Goal: Task Accomplishment & Management: Complete application form

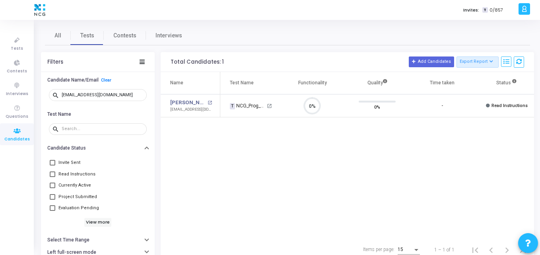
scroll to position [17, 20]
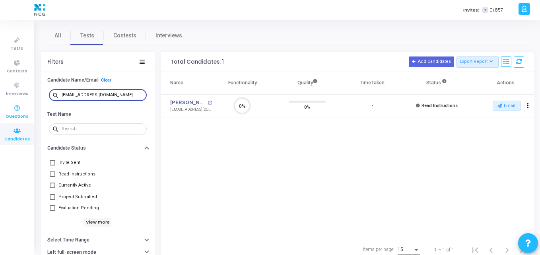
drag, startPoint x: 118, startPoint y: 92, endPoint x: 0, endPoint y: 102, distance: 118.5
click at [0, 102] on div "Tests Contests Interviews Questions Candidates Invites: T 0/857 K Kajal Setting…" at bounding box center [270, 127] width 540 height 255
paste input "ajitk.pradhan98"
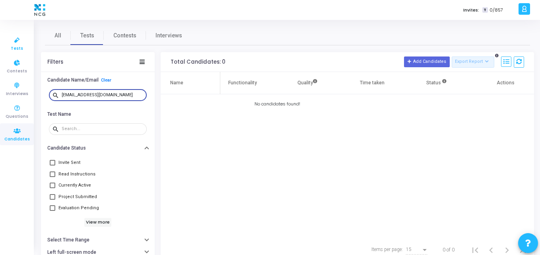
type input "[EMAIL_ADDRESS][DOMAIN_NAME]"
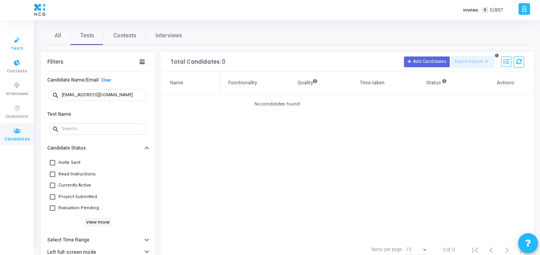
click at [13, 50] on span "Tests" at bounding box center [17, 48] width 12 height 7
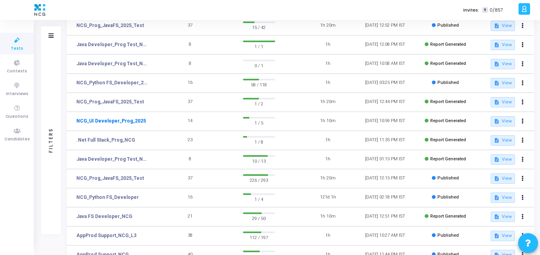
scroll to position [97, 0]
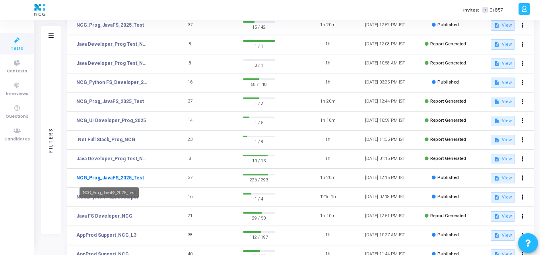
click at [121, 176] on link "NCG_Prog_JavaFS_2025_Test" at bounding box center [110, 177] width 68 height 7
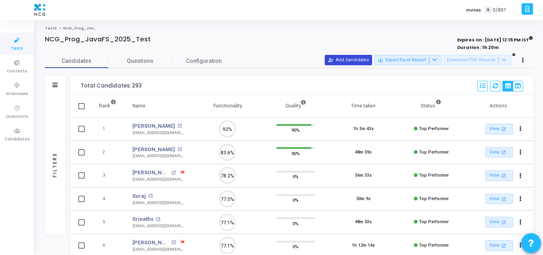
click at [357, 58] on button "person_add_alt Add Candidates" at bounding box center [348, 60] width 47 height 10
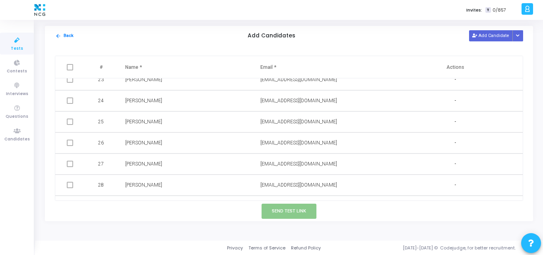
scroll to position [509, 0]
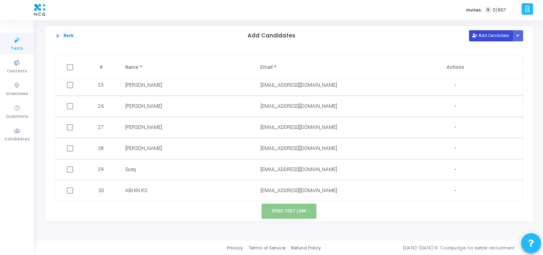
click at [483, 36] on button "Add Candidate" at bounding box center [491, 35] width 44 height 11
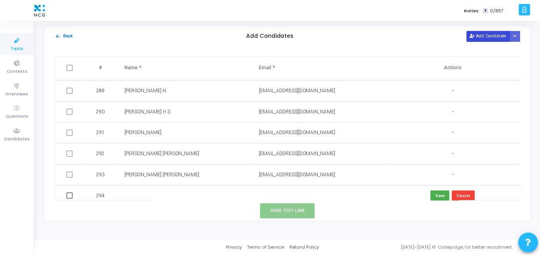
scroll to position [6073, 0]
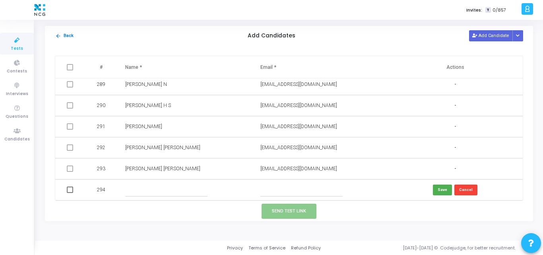
click at [270, 193] on input "text" at bounding box center [301, 189] width 82 height 13
paste input "[EMAIL_ADDRESS][DOMAIN_NAME]"
type input "[EMAIL_ADDRESS][DOMAIN_NAME]"
click at [137, 184] on input "text" at bounding box center [166, 189] width 82 height 13
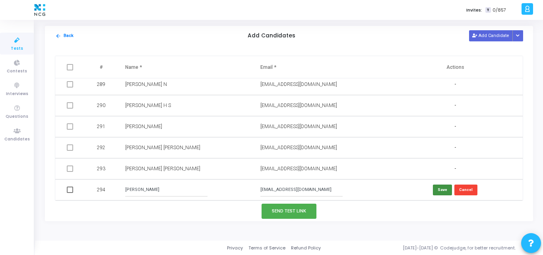
type input "[PERSON_NAME]"
click at [443, 188] on button "Save" at bounding box center [442, 189] width 19 height 11
click at [71, 194] on td at bounding box center [70, 189] width 31 height 21
click at [69, 186] on td at bounding box center [70, 189] width 31 height 21
click at [69, 193] on span at bounding box center [70, 189] width 6 height 6
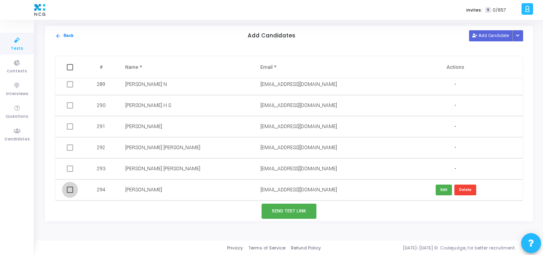
click at [70, 193] on input "checkbox" at bounding box center [70, 193] width 0 height 0
checkbox input "true"
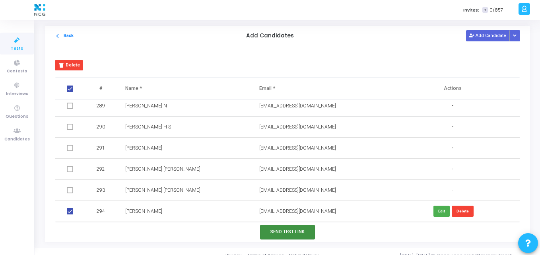
click at [270, 233] on button "Send Test Link" at bounding box center [287, 232] width 55 height 15
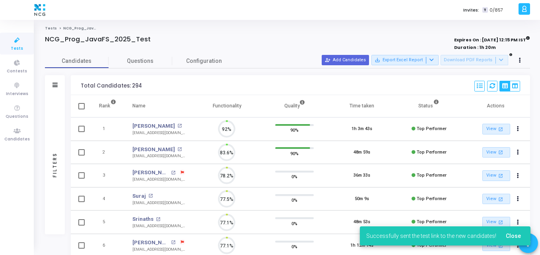
scroll to position [0, 0]
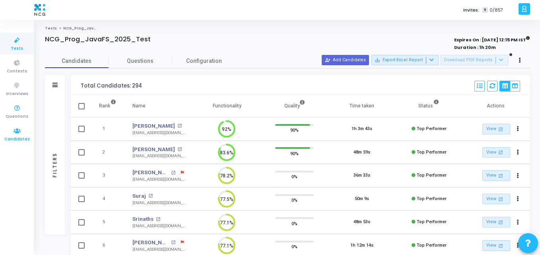
click at [15, 129] on icon at bounding box center [17, 131] width 17 height 10
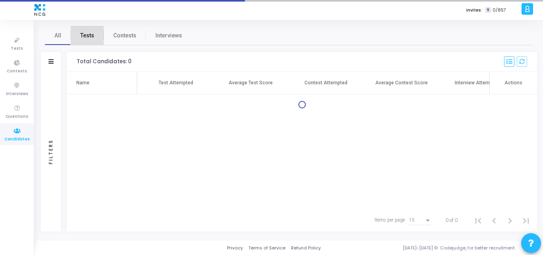
click at [85, 35] on span "Tests" at bounding box center [87, 35] width 14 height 8
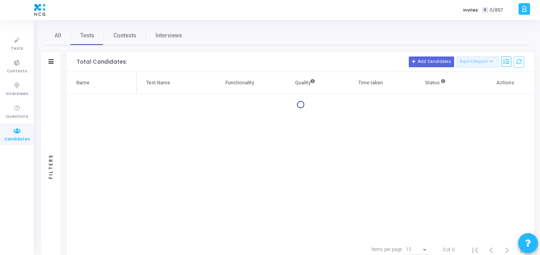
click at [50, 57] on div "Filters" at bounding box center [51, 62] width 20 height 20
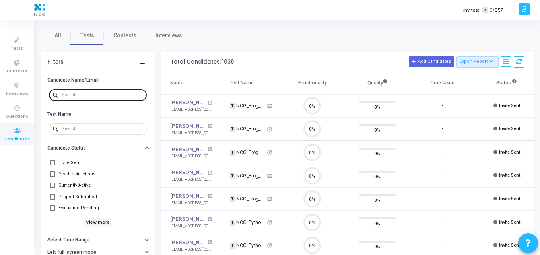
scroll to position [17, 20]
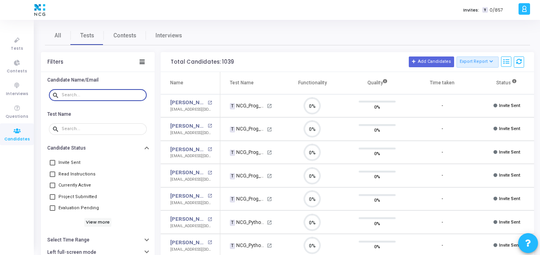
click at [90, 93] on input "text" at bounding box center [103, 95] width 82 height 5
paste input "[EMAIL_ADDRESS][DOMAIN_NAME]"
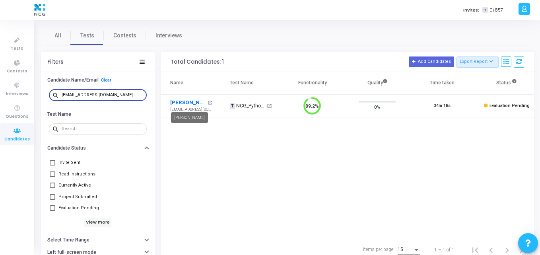
type input "[EMAIL_ADDRESS][DOMAIN_NAME]"
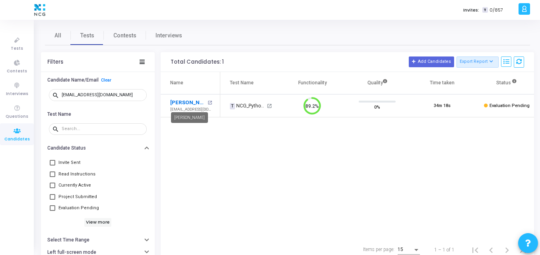
click at [194, 103] on link "[PERSON_NAME]" at bounding box center [187, 103] width 35 height 8
